Goal: Navigation & Orientation: Find specific page/section

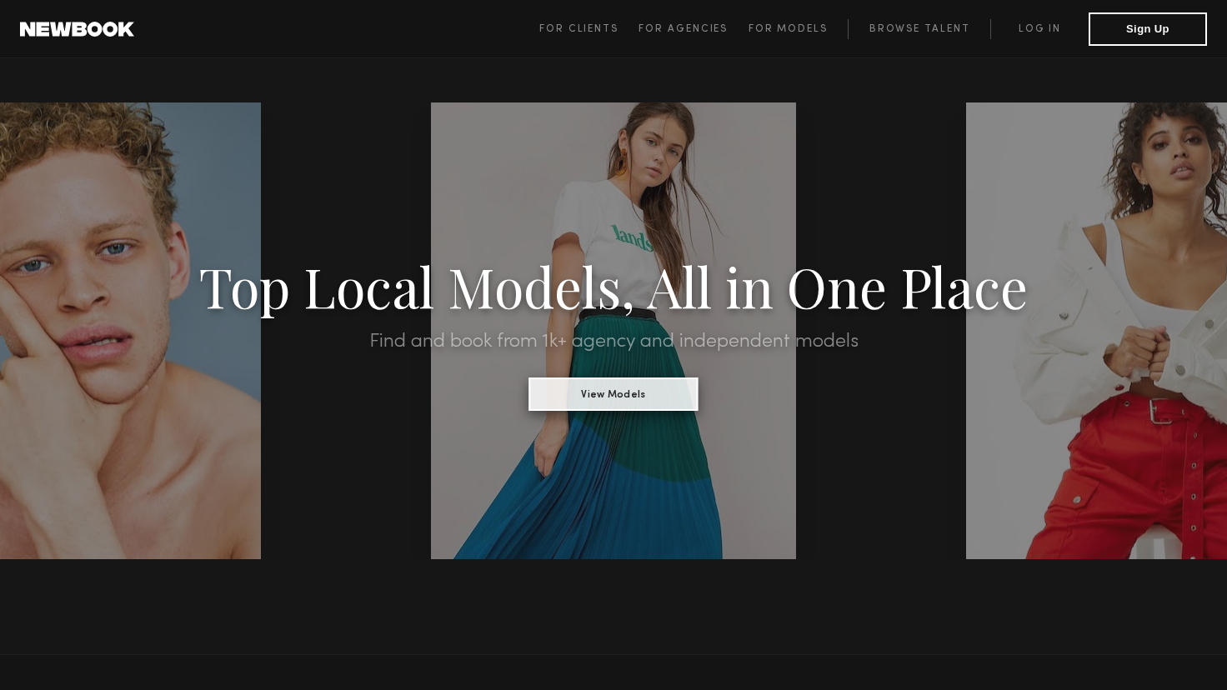
click at [621, 382] on button "View Models" at bounding box center [613, 394] width 169 height 33
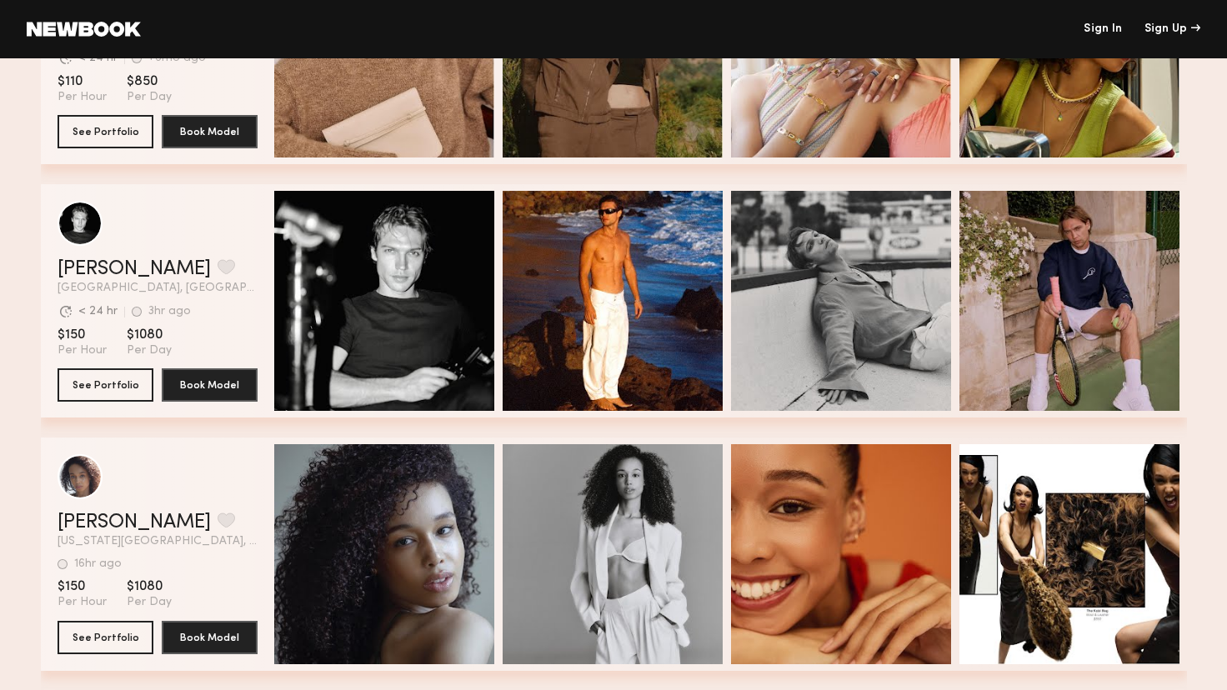
scroll to position [4570, 0]
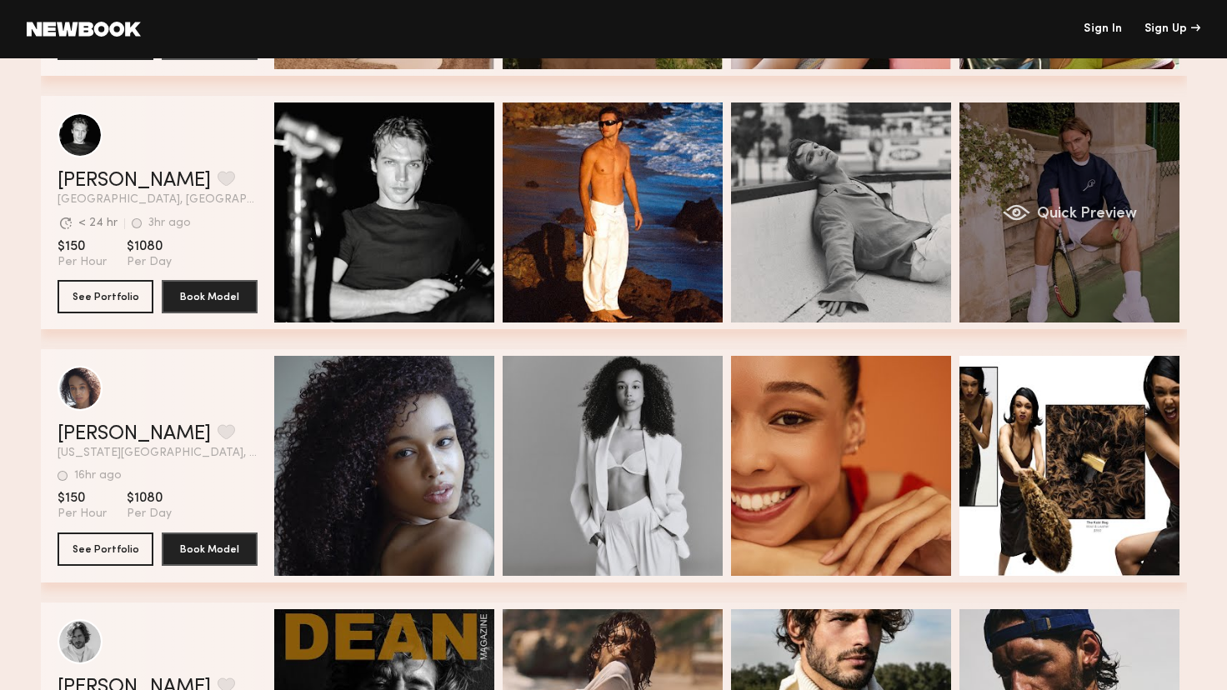
click at [1017, 147] on div "Quick Preview" at bounding box center [1069, 213] width 220 height 220
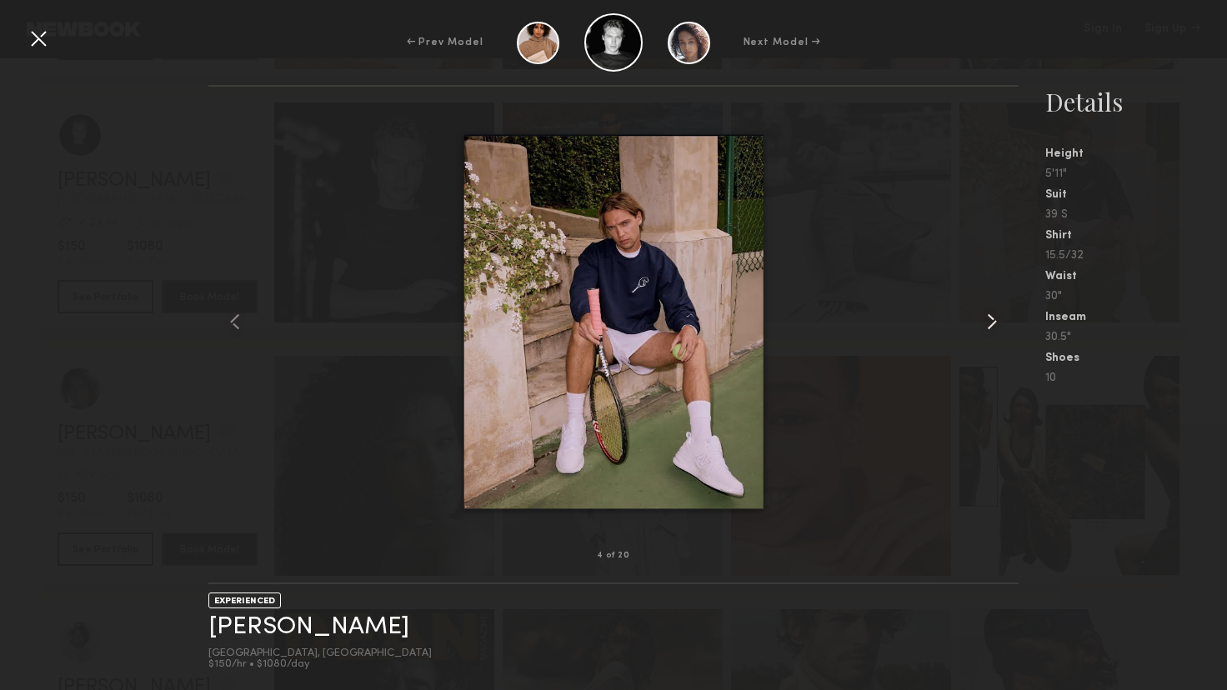
click at [996, 311] on common-icon at bounding box center [992, 321] width 27 height 27
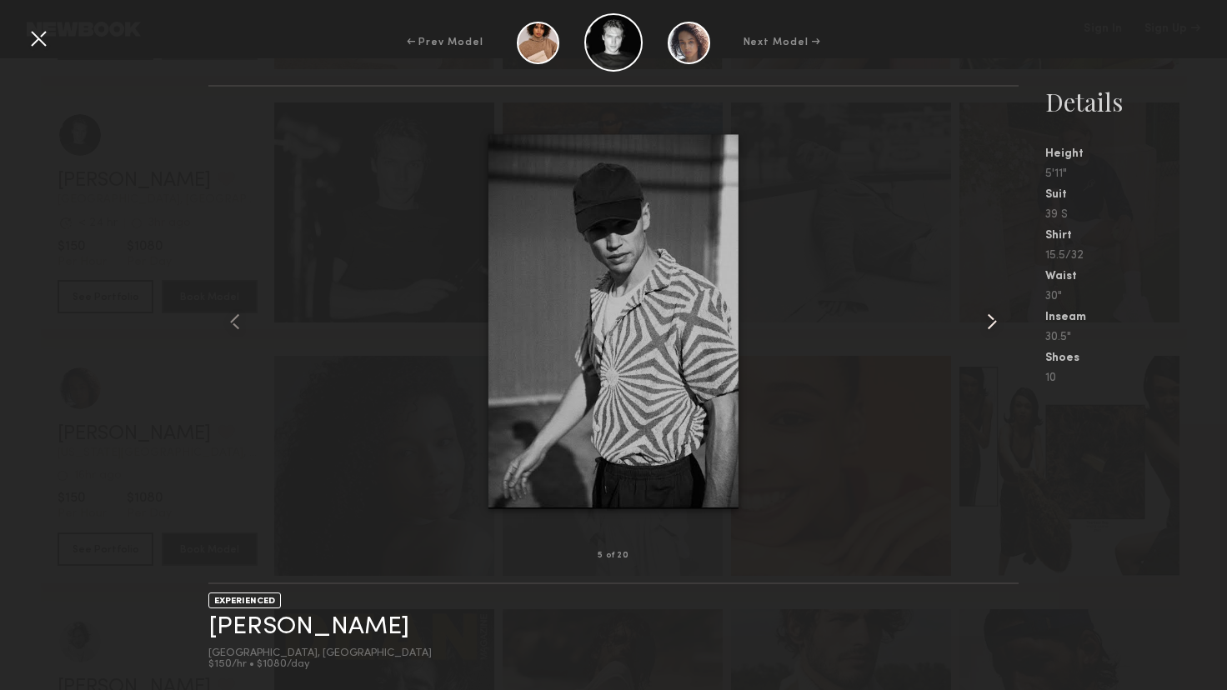
click at [995, 311] on common-icon at bounding box center [992, 321] width 27 height 27
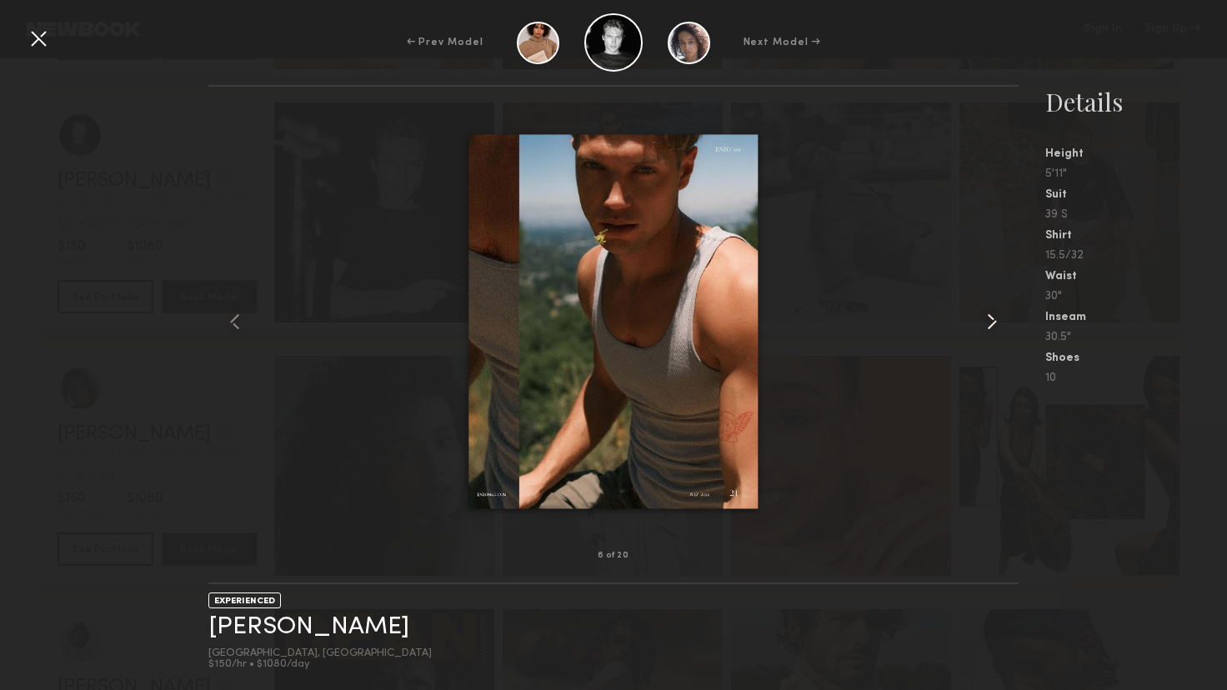
click at [995, 311] on common-icon at bounding box center [992, 321] width 27 height 27
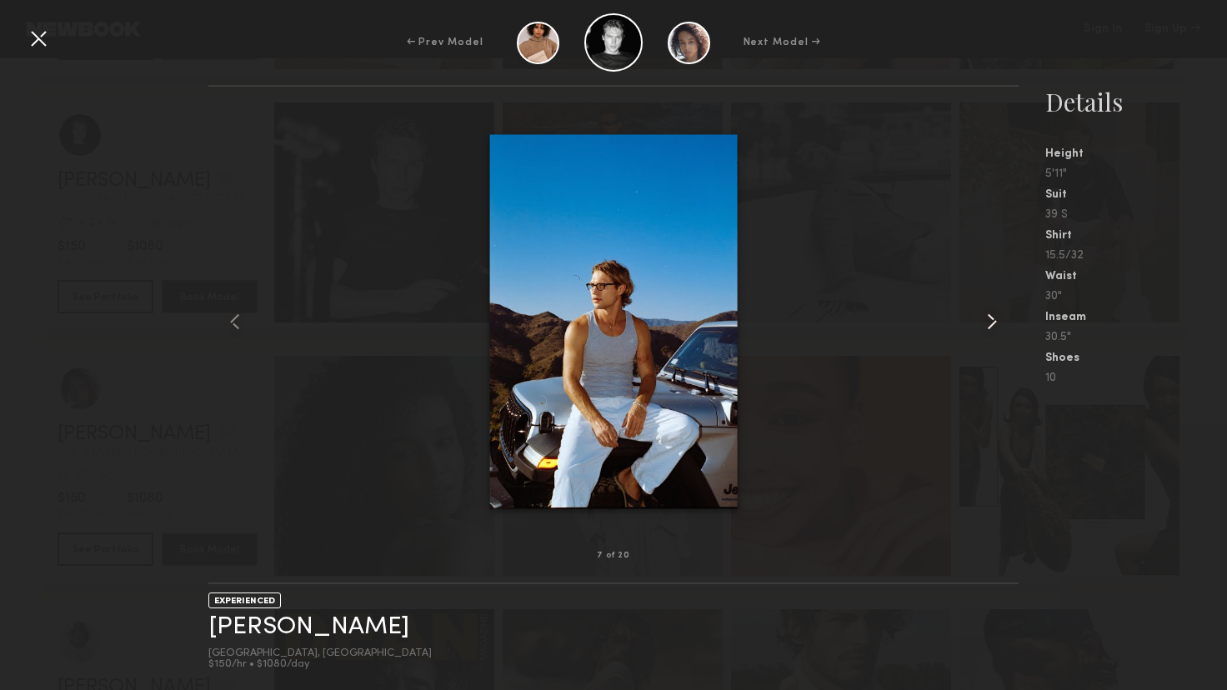
click at [995, 311] on common-icon at bounding box center [992, 321] width 27 height 27
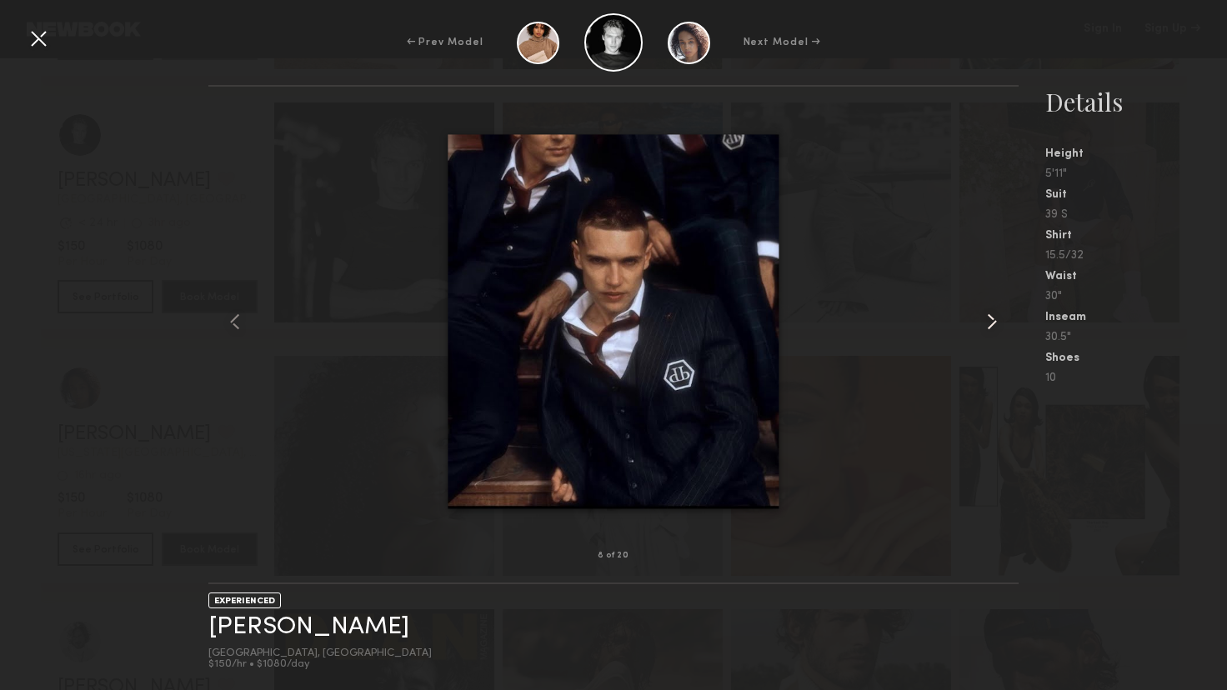
click at [995, 311] on common-icon at bounding box center [992, 321] width 27 height 27
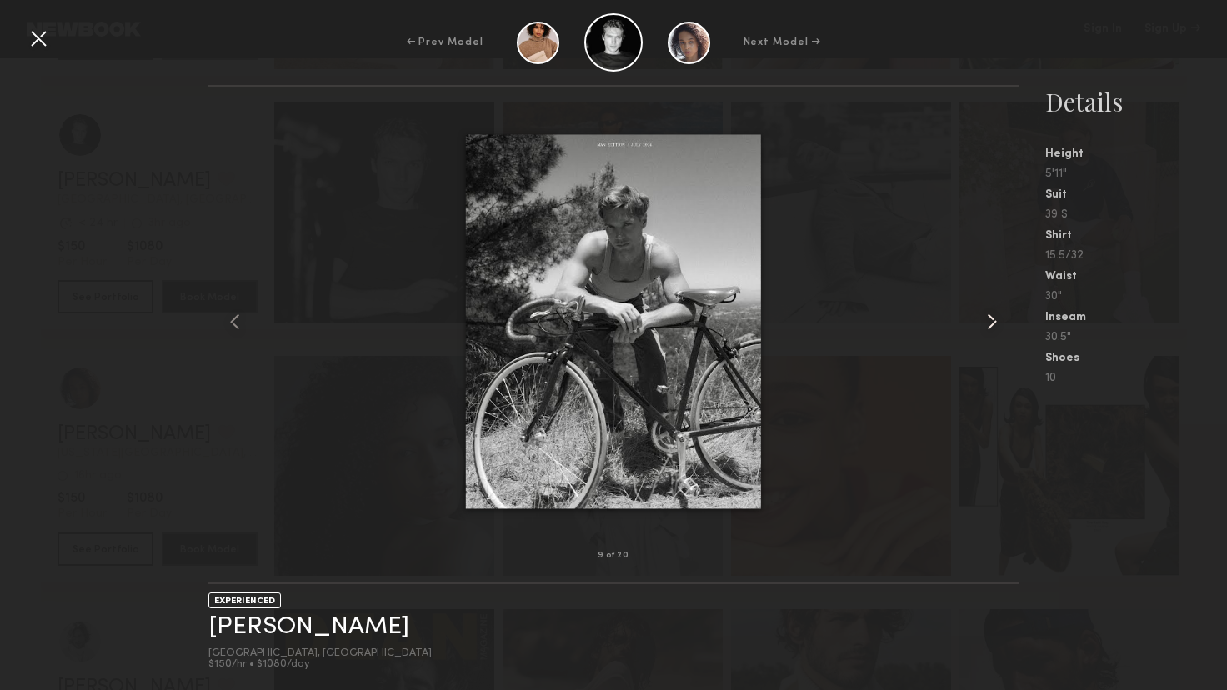
click at [995, 311] on common-icon at bounding box center [992, 321] width 27 height 27
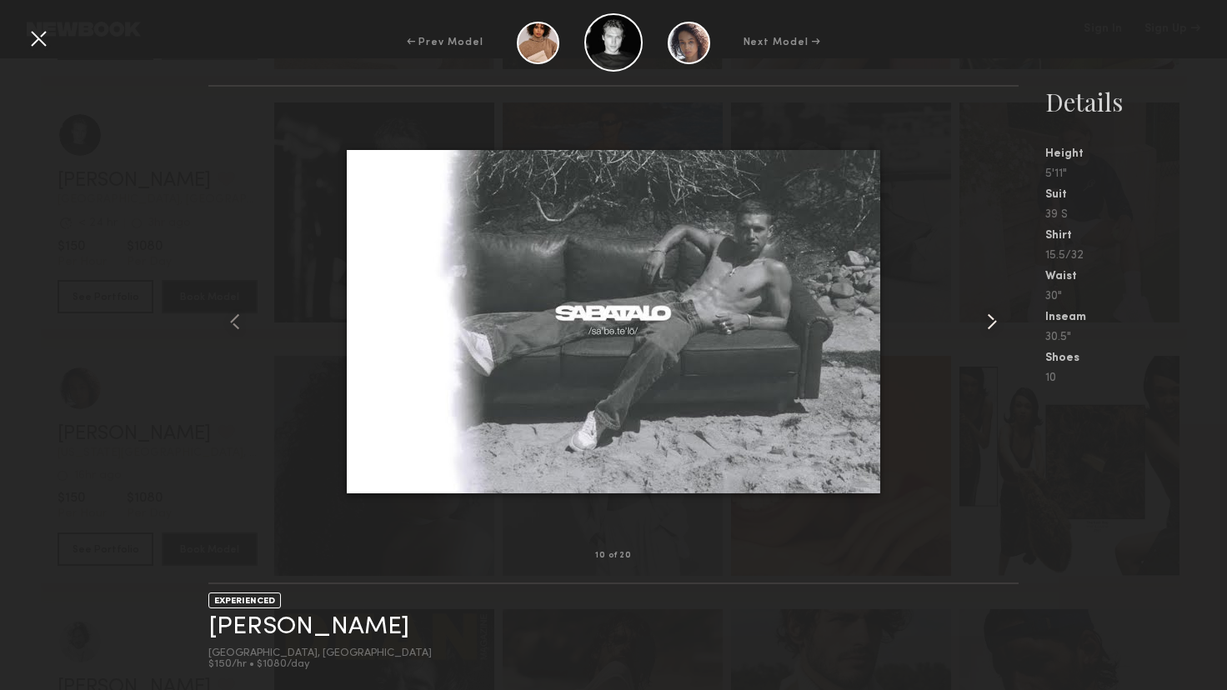
click at [995, 311] on common-icon at bounding box center [992, 321] width 27 height 27
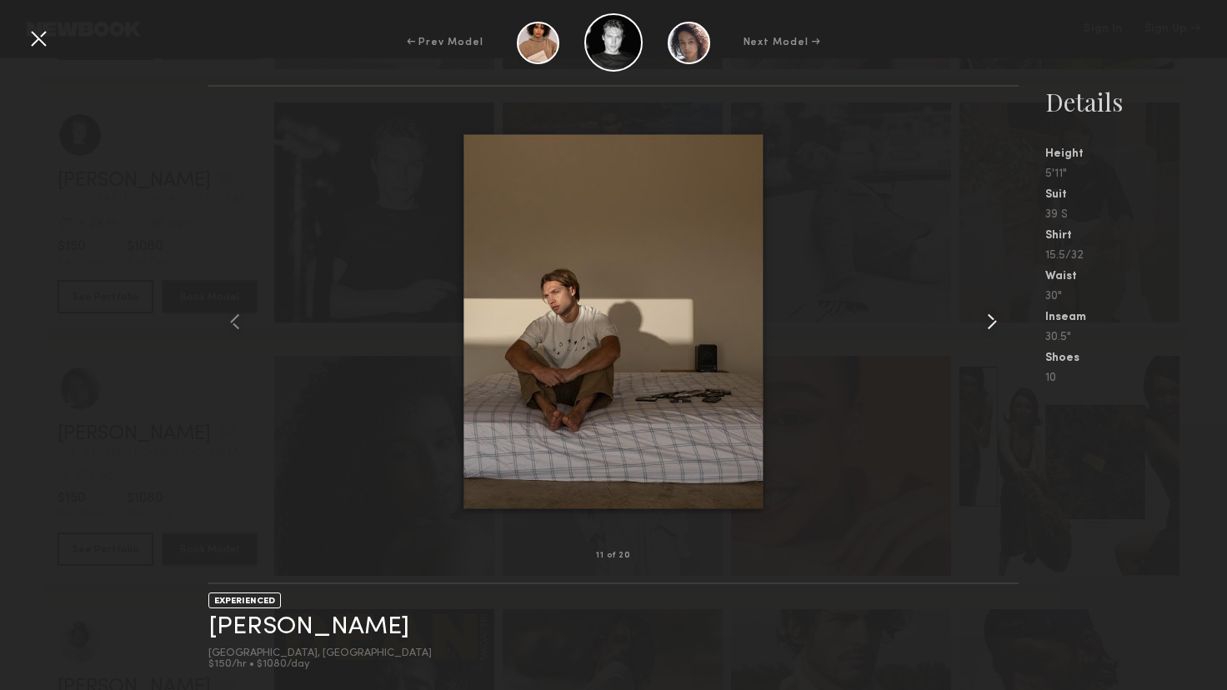
click at [994, 310] on common-icon at bounding box center [992, 321] width 27 height 27
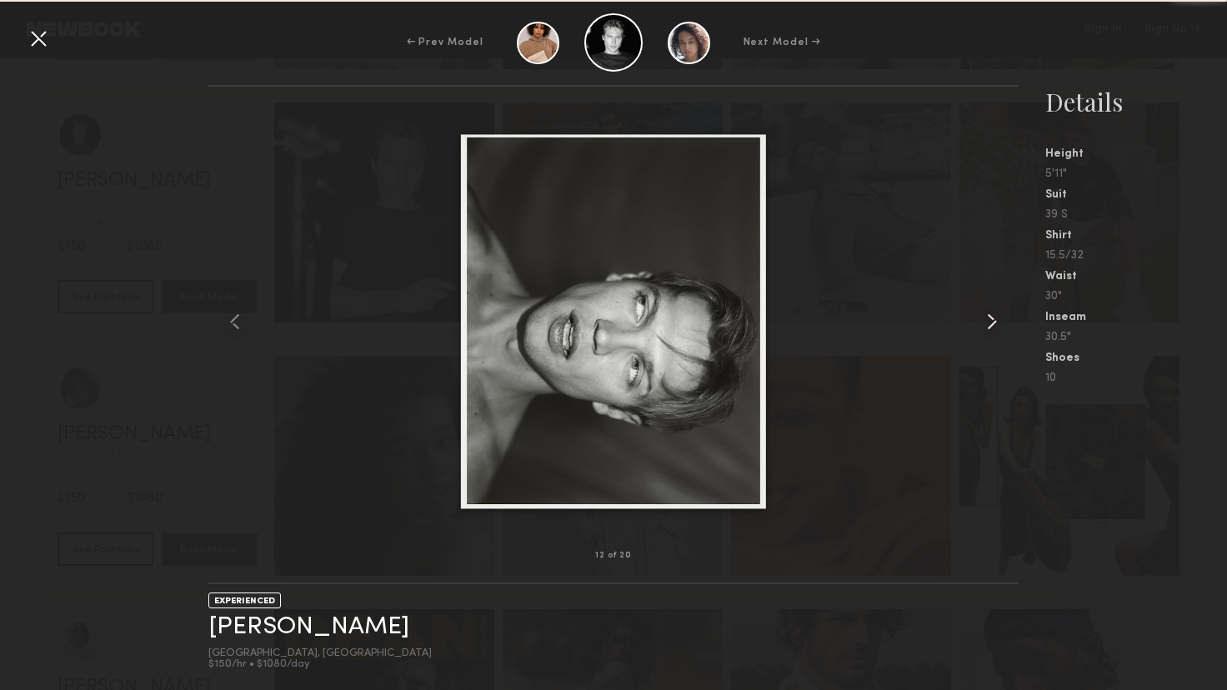
click at [994, 310] on common-icon at bounding box center [992, 321] width 27 height 27
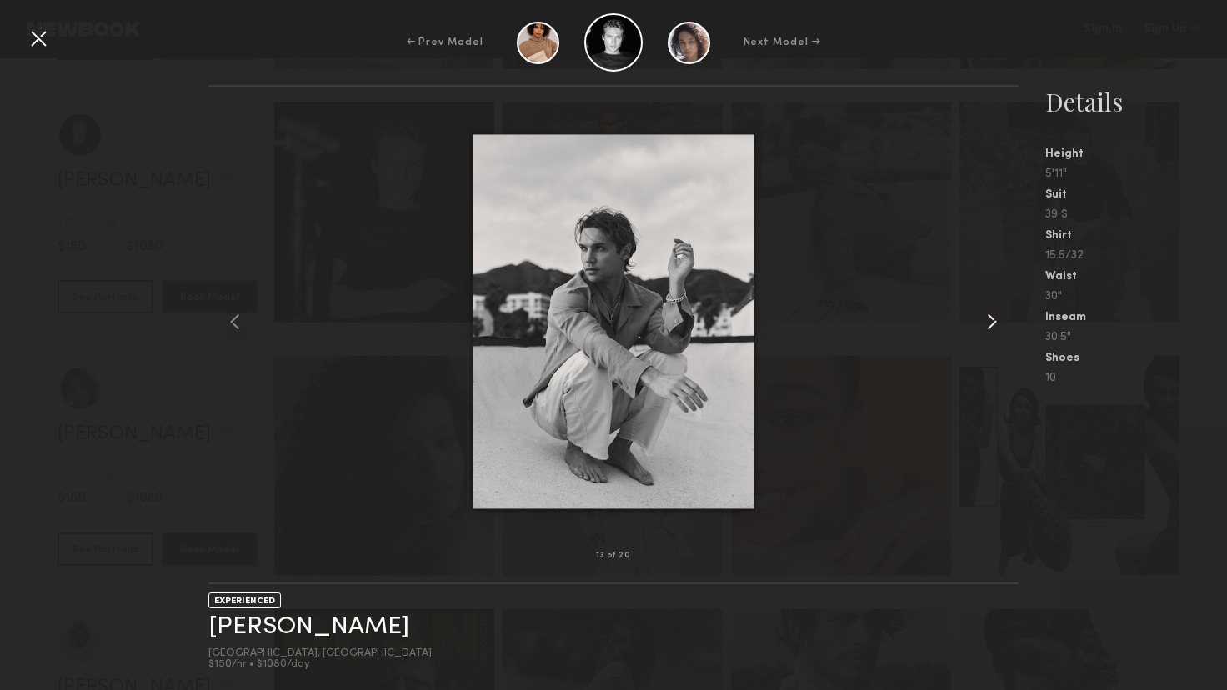
click at [994, 309] on common-icon at bounding box center [992, 321] width 27 height 27
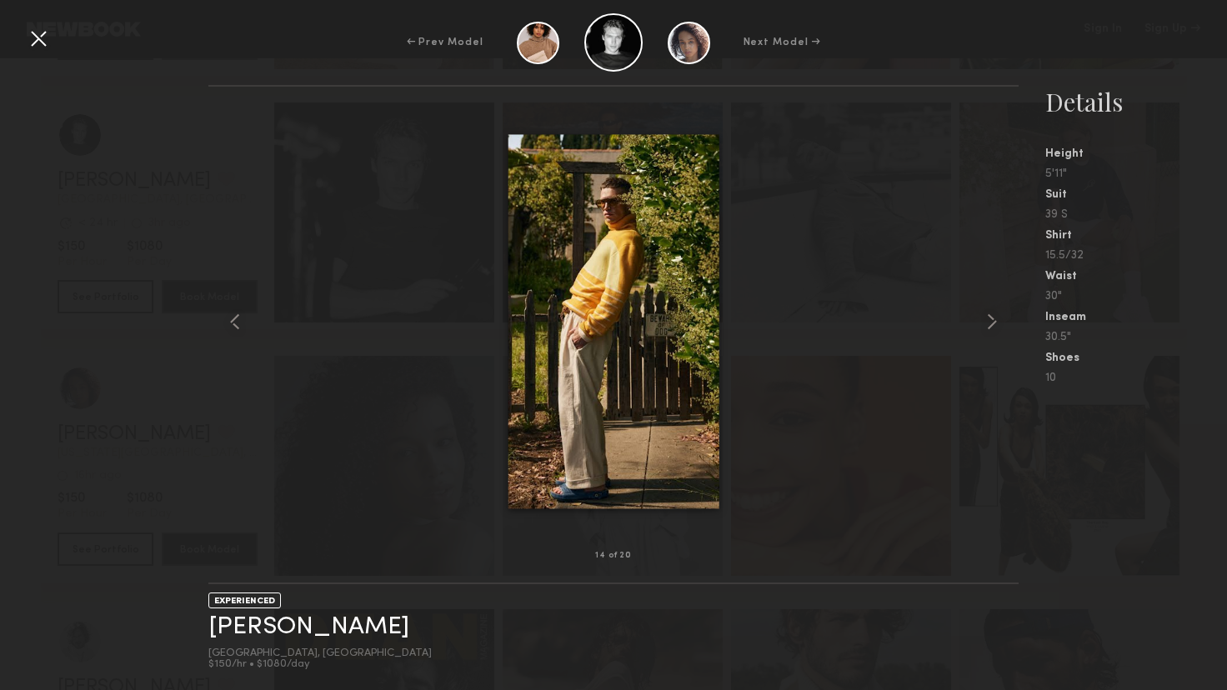
click at [57, 43] on div "← Prev Model Next Model →" at bounding box center [613, 42] width 1227 height 58
click at [48, 53] on div "← Prev Model Next Model →" at bounding box center [613, 42] width 1227 height 58
click at [43, 42] on div at bounding box center [38, 38] width 27 height 27
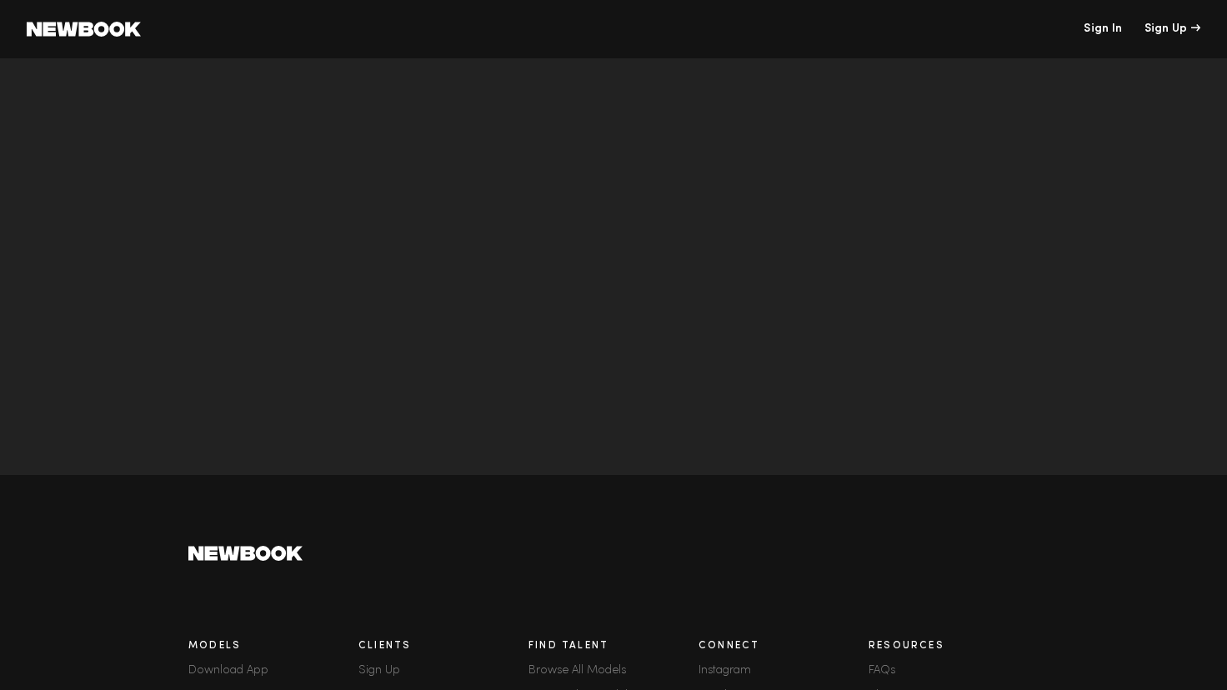
scroll to position [5503, 0]
